Goal: Task Accomplishment & Management: Complete application form

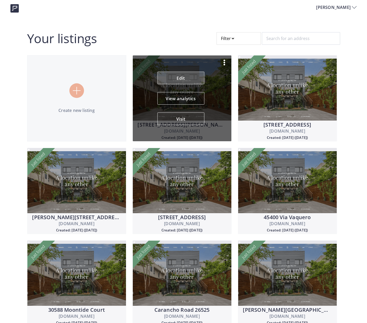
click at [179, 79] on link "Edit" at bounding box center [180, 78] width 47 height 13
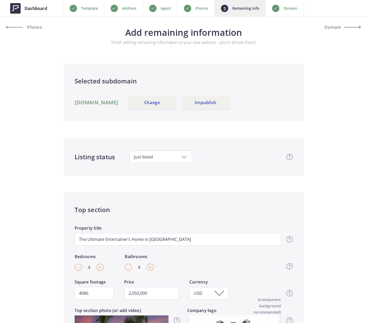
click at [197, 15] on div "Photos" at bounding box center [196, 8] width 37 height 16
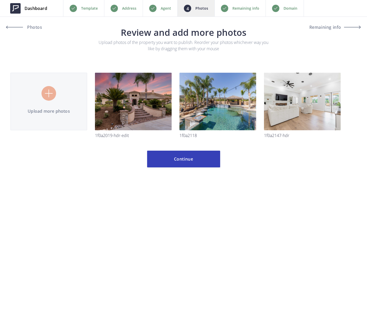
click at [235, 11] on p "Remaining info" at bounding box center [246, 8] width 27 height 6
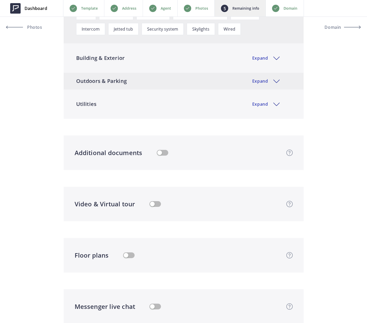
scroll to position [985, 0]
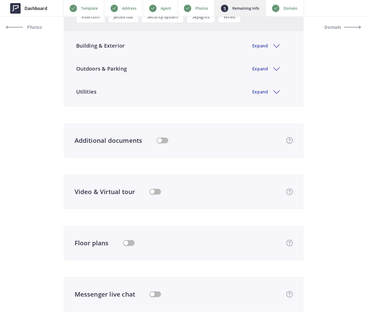
click at [155, 192] on button "button" at bounding box center [155, 192] width 11 height 6
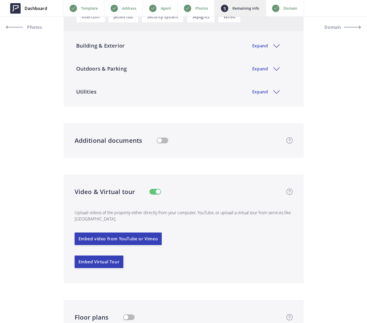
type input "2,050,000"
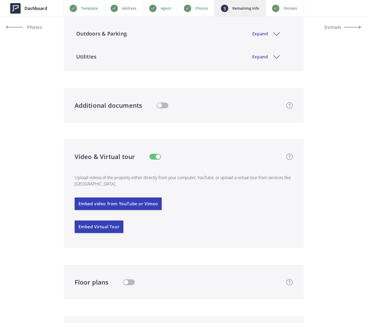
scroll to position [1022, 0]
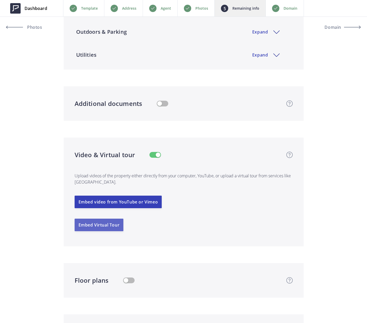
click at [117, 223] on button "Embed Virtual Tour" at bounding box center [99, 224] width 49 height 13
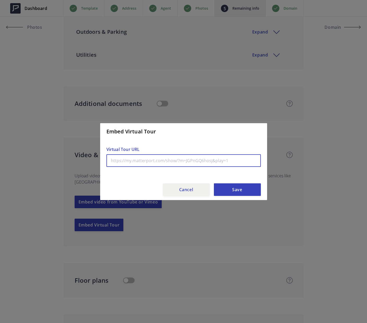
click at [182, 163] on input "text" at bounding box center [184, 160] width 155 height 13
paste input "[URL][DOMAIN_NAME]"
type input "[URL][DOMAIN_NAME]"
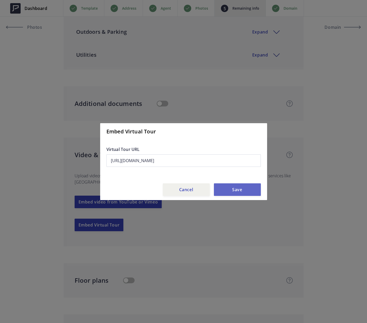
click at [245, 186] on button "Save" at bounding box center [237, 189] width 47 height 13
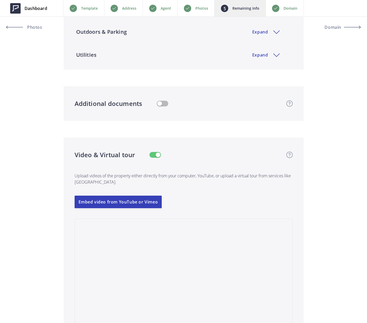
type input "2,050,000"
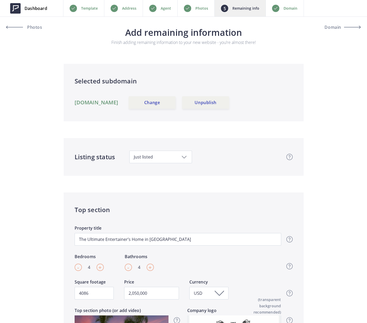
scroll to position [0, 0]
click at [288, 6] on p "Domain" at bounding box center [291, 8] width 14 height 6
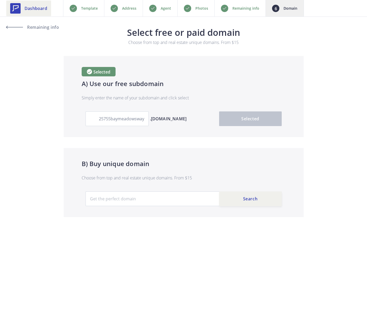
click at [36, 10] on span "Dashboard" at bounding box center [36, 8] width 23 height 6
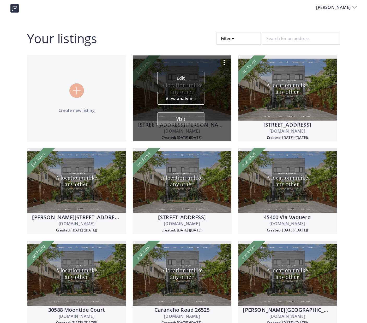
click at [184, 120] on button "Visit" at bounding box center [180, 118] width 47 height 13
